Goal: Transaction & Acquisition: Purchase product/service

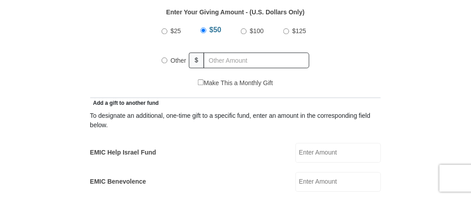
click at [162, 60] on input "Other" at bounding box center [165, 60] width 6 height 6
radio input "true"
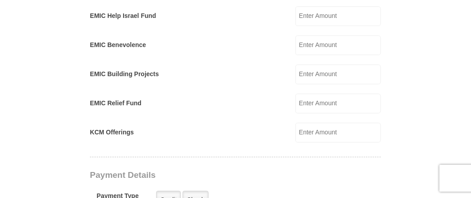
scroll to position [552, 0]
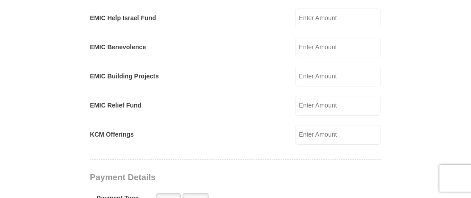
type input "50.00"
click at [311, 55] on input "EMIC Benevolence" at bounding box center [337, 48] width 85 height 20
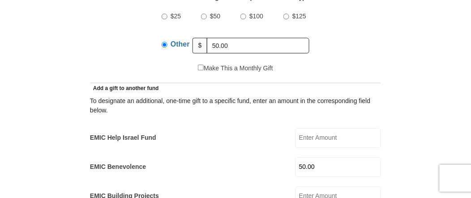
scroll to position [418, 0]
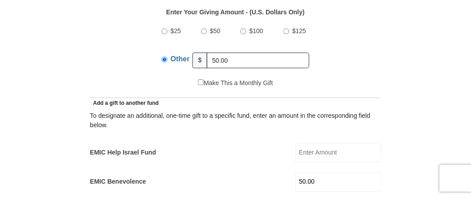
type input "50.00"
click at [249, 61] on input "50.00" at bounding box center [258, 60] width 102 height 16
type input "5"
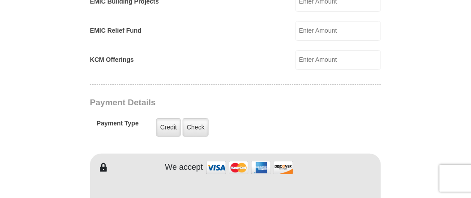
scroll to position [686, 0]
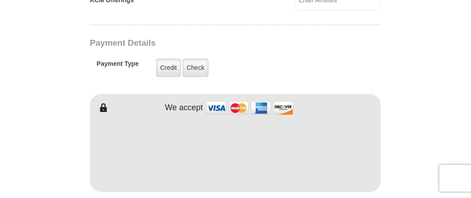
type input "[PERSON_NAME]"
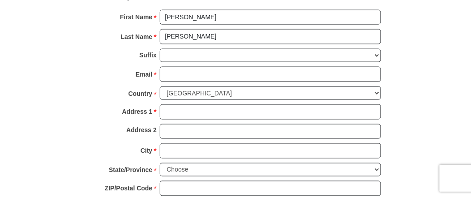
scroll to position [925, 0]
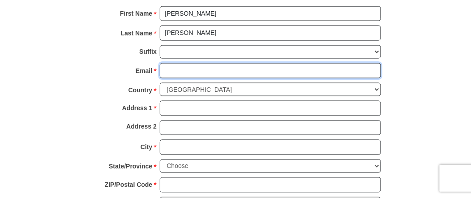
click at [201, 63] on input "Email *" at bounding box center [270, 70] width 221 height 15
type input "[EMAIL_ADDRESS][DOMAIN_NAME]"
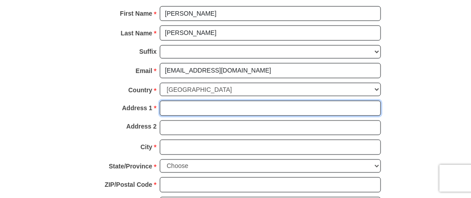
type input "[STREET_ADDRESS][PERSON_NAME]"
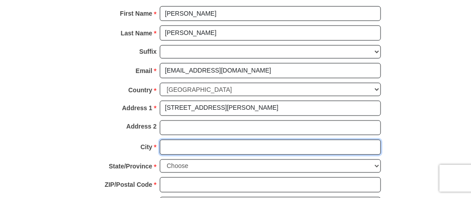
type input "Rockwall"
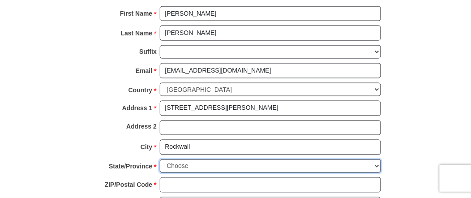
select select "[GEOGRAPHIC_DATA]"
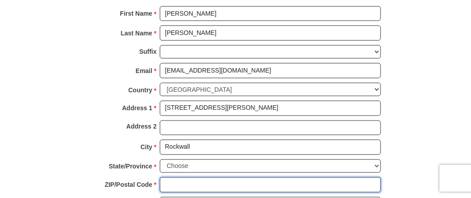
type input "75032"
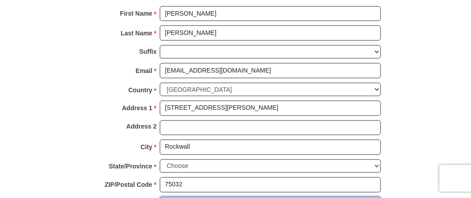
type input "2145797441"
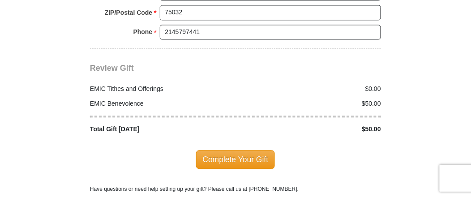
scroll to position [1104, 0]
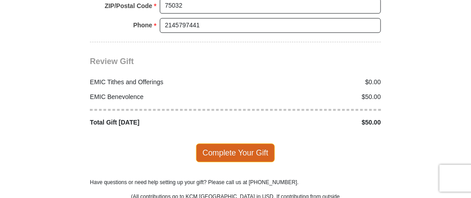
click at [225, 145] on span "Complete Your Gift" at bounding box center [235, 152] width 79 height 19
